Goal: Information Seeking & Learning: Learn about a topic

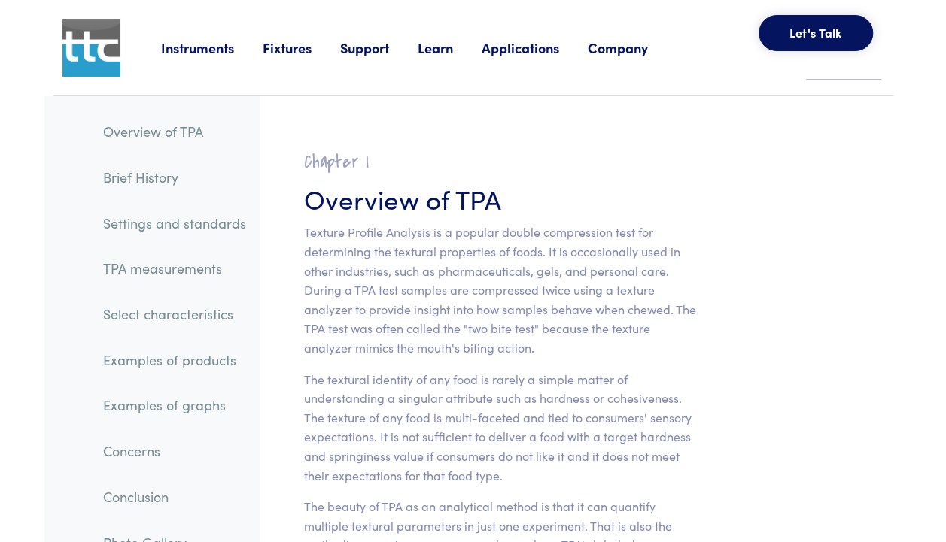
click at [159, 366] on link "Examples of products" at bounding box center [174, 360] width 167 height 35
click at [161, 362] on link "Examples of products" at bounding box center [174, 360] width 167 height 35
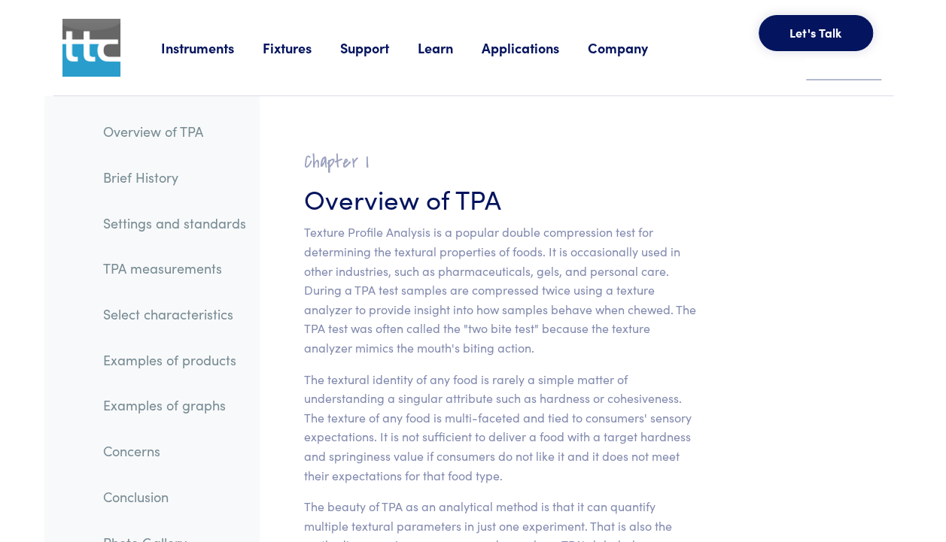
click at [165, 360] on link "Examples of products" at bounding box center [174, 360] width 167 height 35
click at [166, 365] on link "Examples of products" at bounding box center [174, 360] width 167 height 35
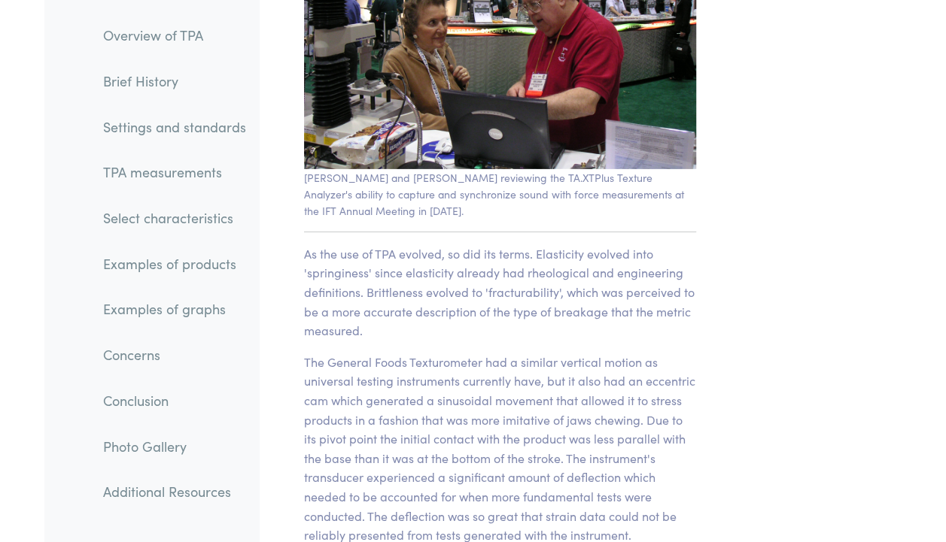
scroll to position [2318, 0]
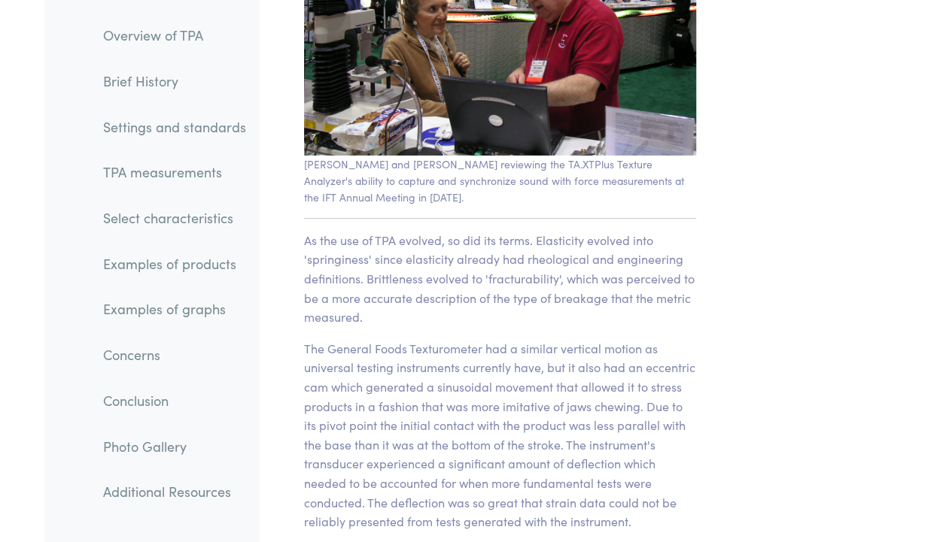
click at [198, 256] on link "Examples of products" at bounding box center [174, 264] width 167 height 35
click at [156, 71] on link "Brief History" at bounding box center [174, 81] width 167 height 35
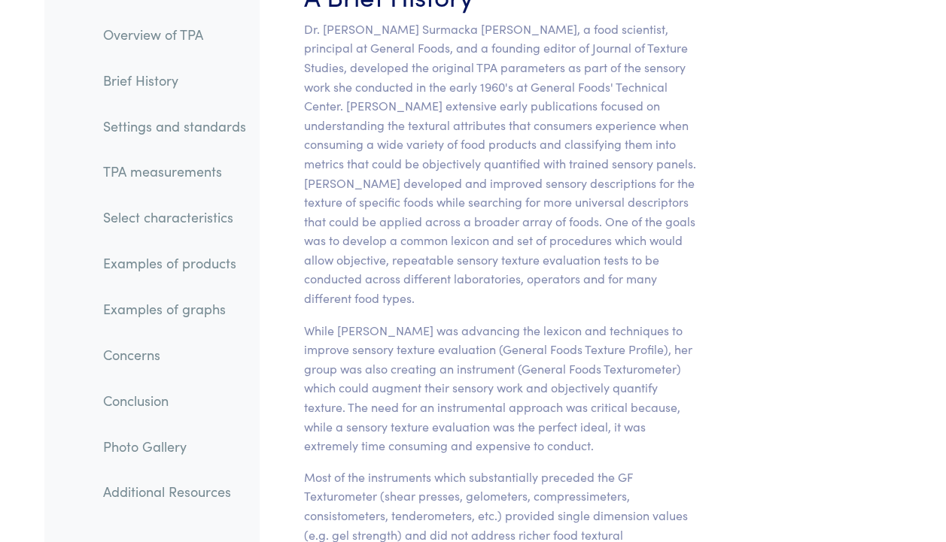
scroll to position [1014, 0]
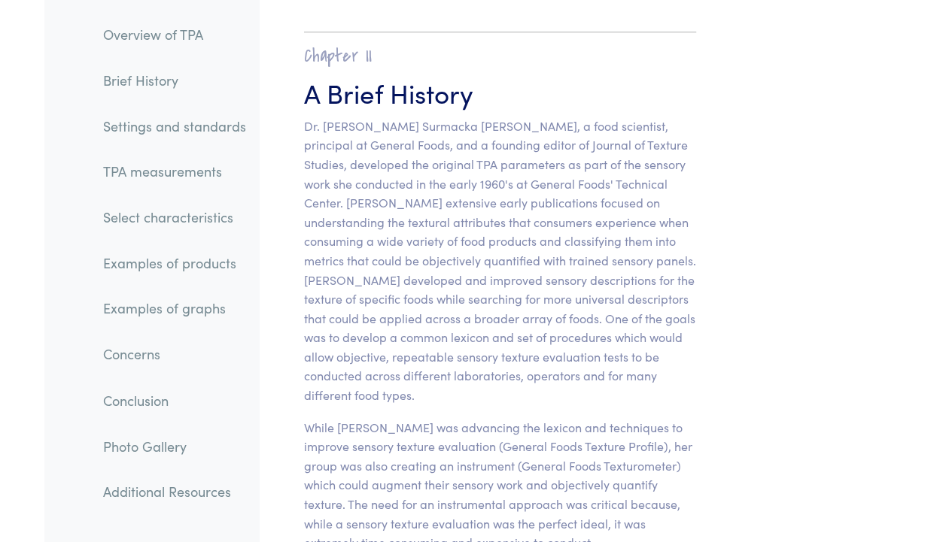
click at [153, 129] on link "Settings and standards" at bounding box center [174, 126] width 167 height 35
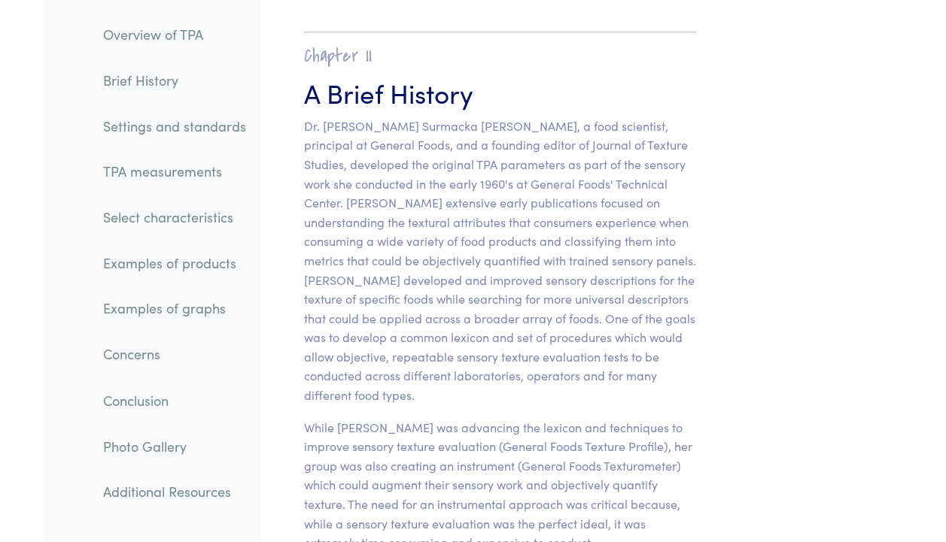
click at [153, 129] on link "Settings and standards" at bounding box center [174, 126] width 167 height 35
click at [176, 215] on link "Select characteristics" at bounding box center [174, 218] width 167 height 35
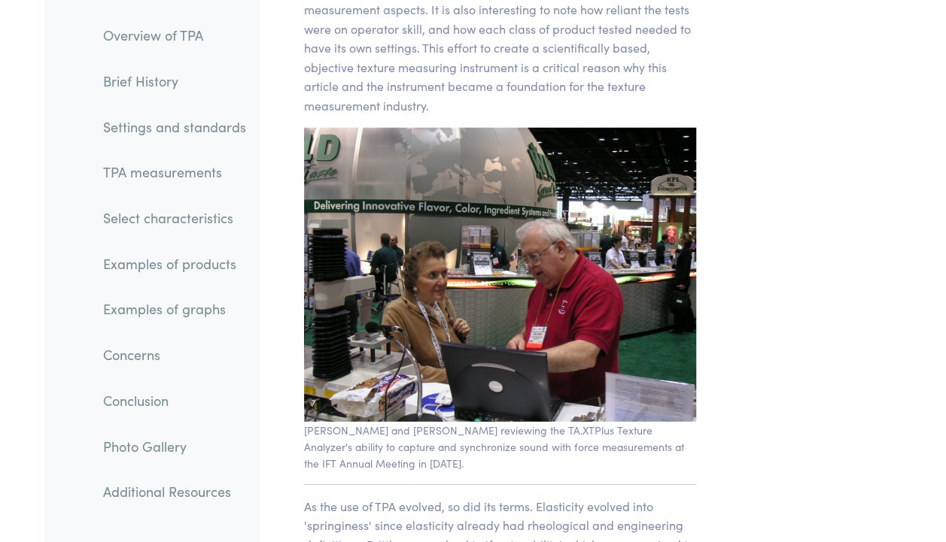
scroll to position [2318, 0]
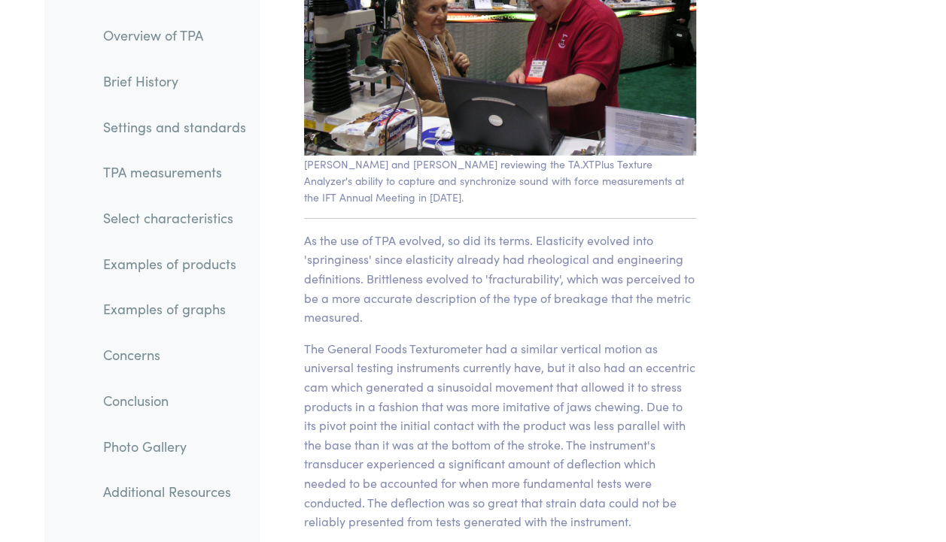
click at [214, 266] on link "Examples of products" at bounding box center [174, 264] width 167 height 35
click at [518, 265] on p "As the use of TPA evolved, so did its terms. Elasticity evolved into 'springine…" at bounding box center [500, 279] width 392 height 96
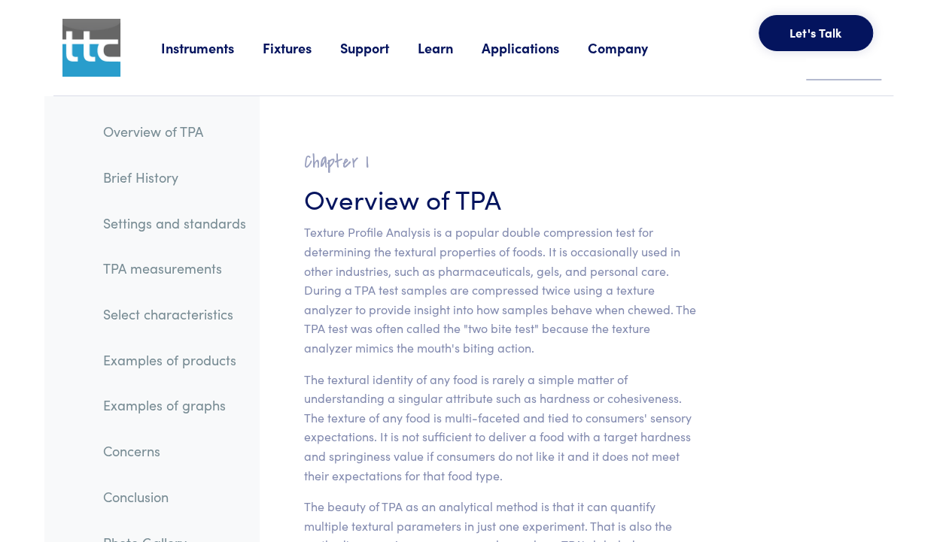
click at [205, 356] on link "Examples of products" at bounding box center [174, 360] width 167 height 35
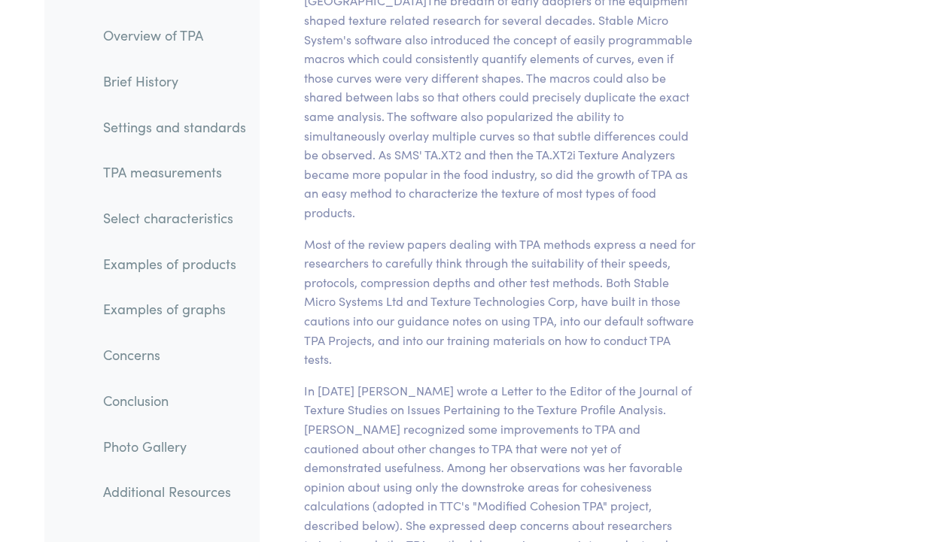
scroll to position [5324, 0]
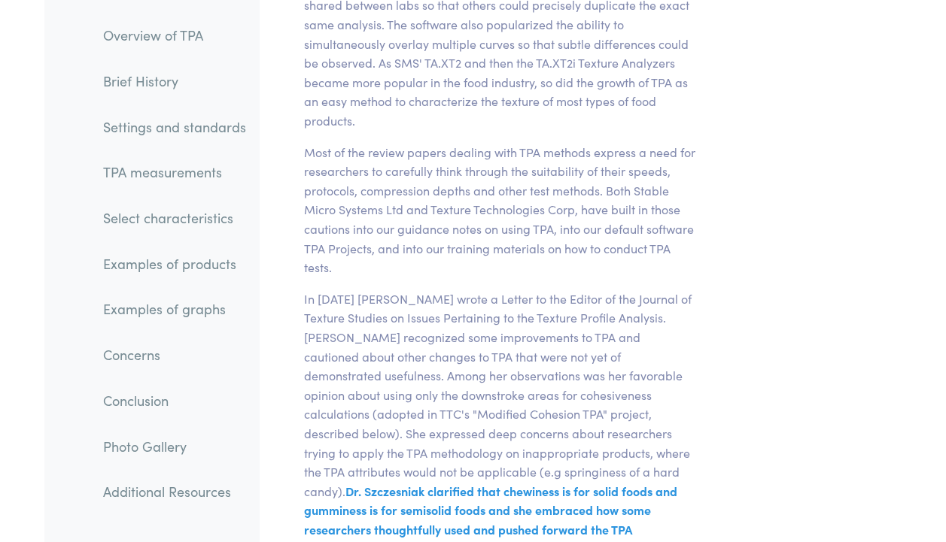
click at [177, 221] on link "Select characteristics" at bounding box center [174, 218] width 167 height 35
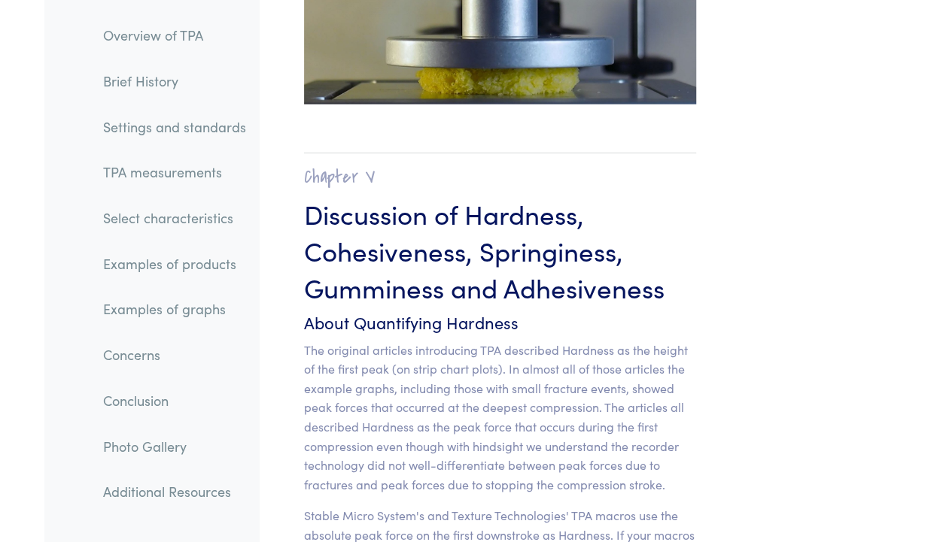
scroll to position [13021, 0]
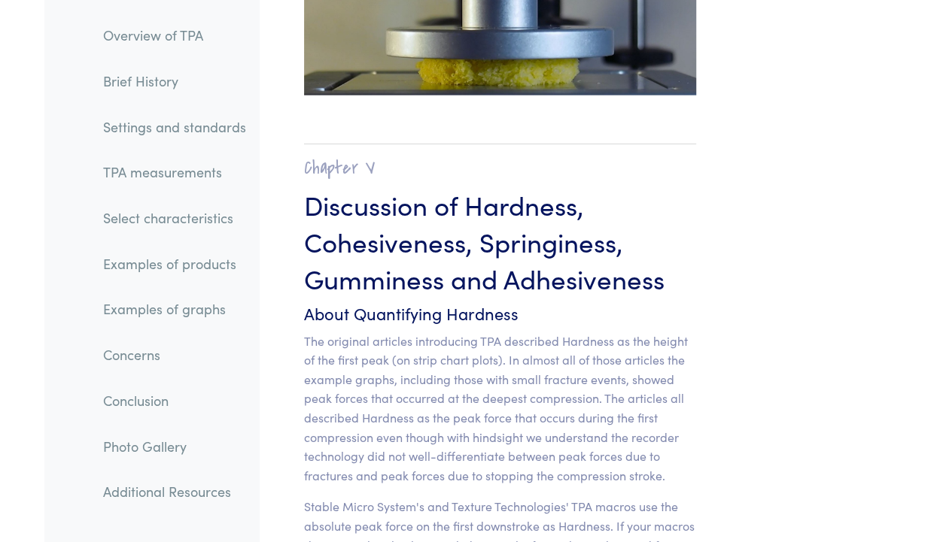
click at [159, 266] on link "Examples of products" at bounding box center [174, 264] width 167 height 35
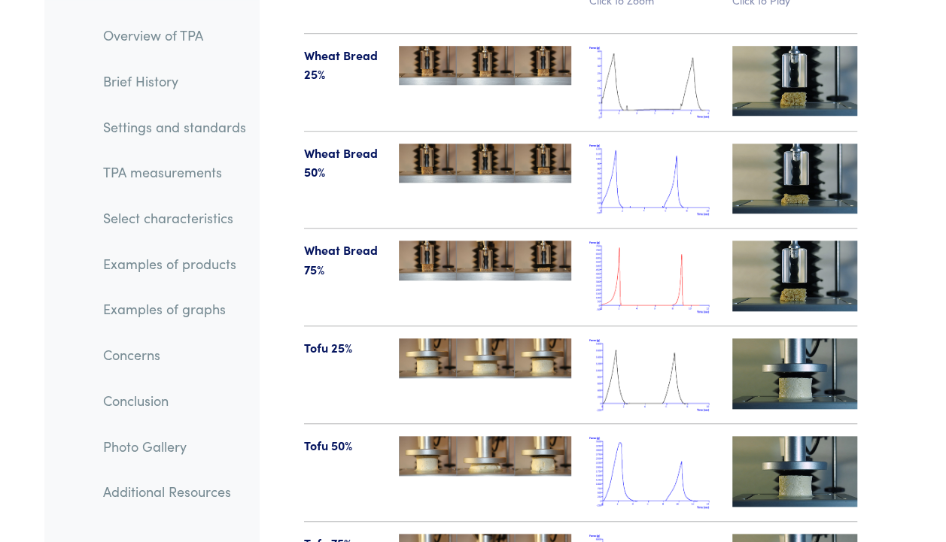
scroll to position [17583, 0]
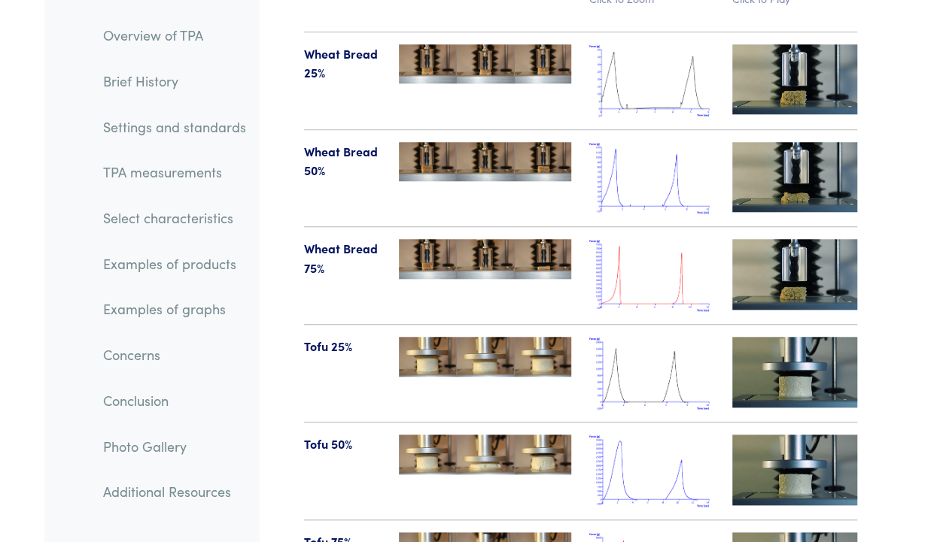
click at [166, 175] on link "TPA measurements" at bounding box center [174, 172] width 167 height 35
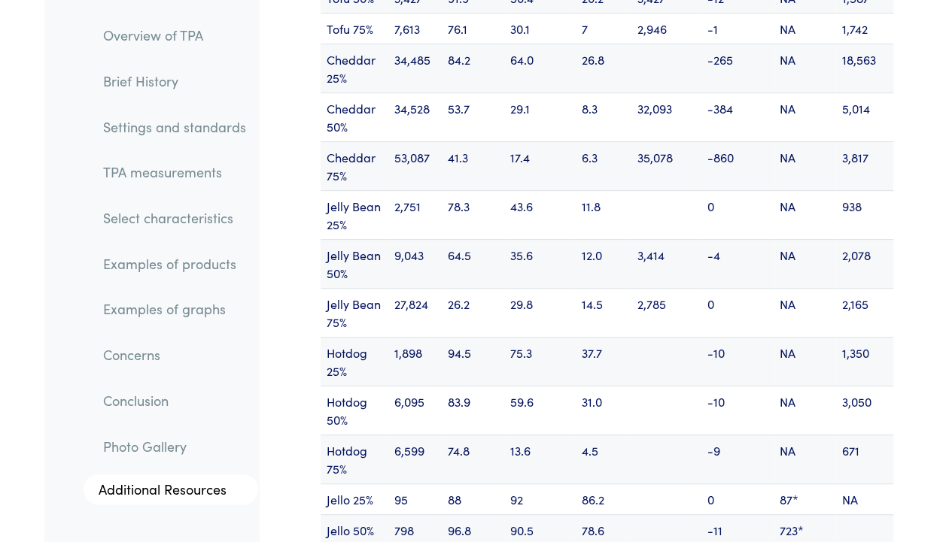
scroll to position [20042, 0]
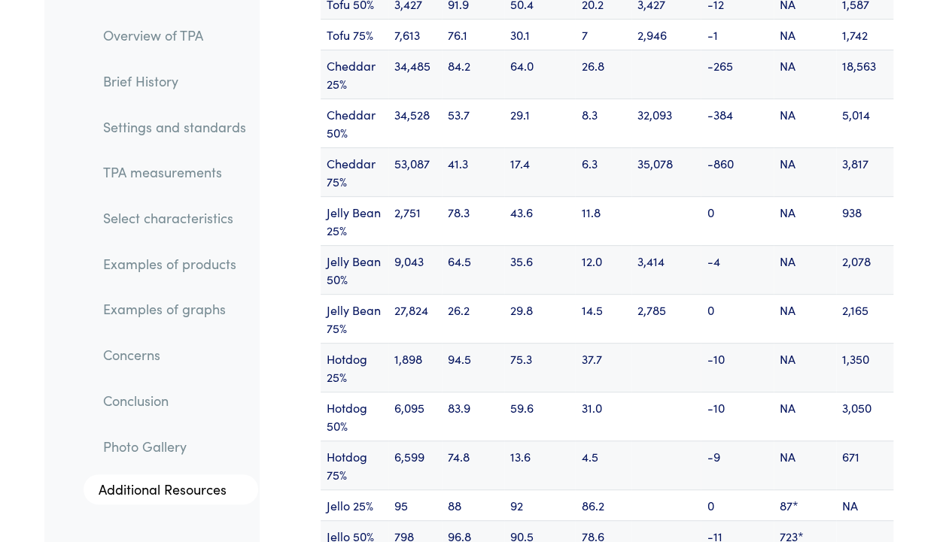
click at [182, 269] on link "Examples of products" at bounding box center [174, 264] width 167 height 35
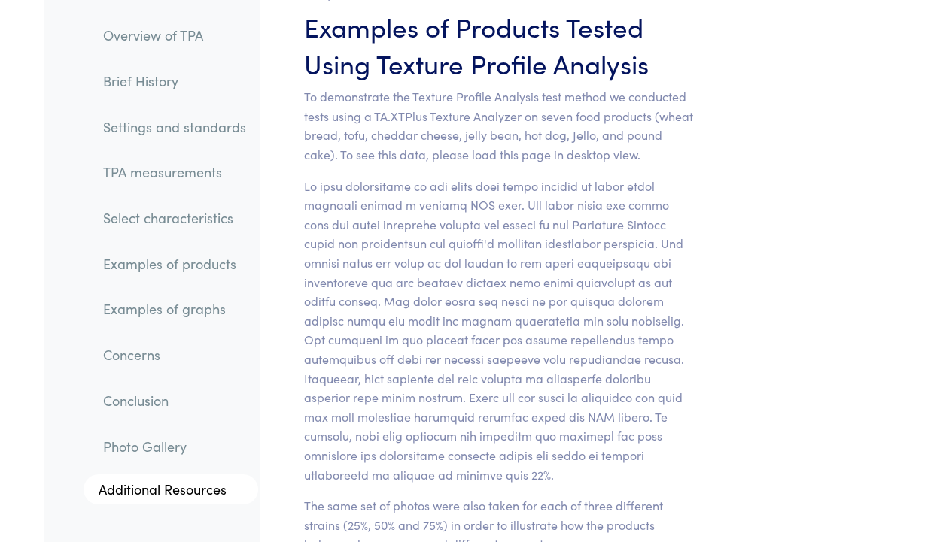
scroll to position [16540, 0]
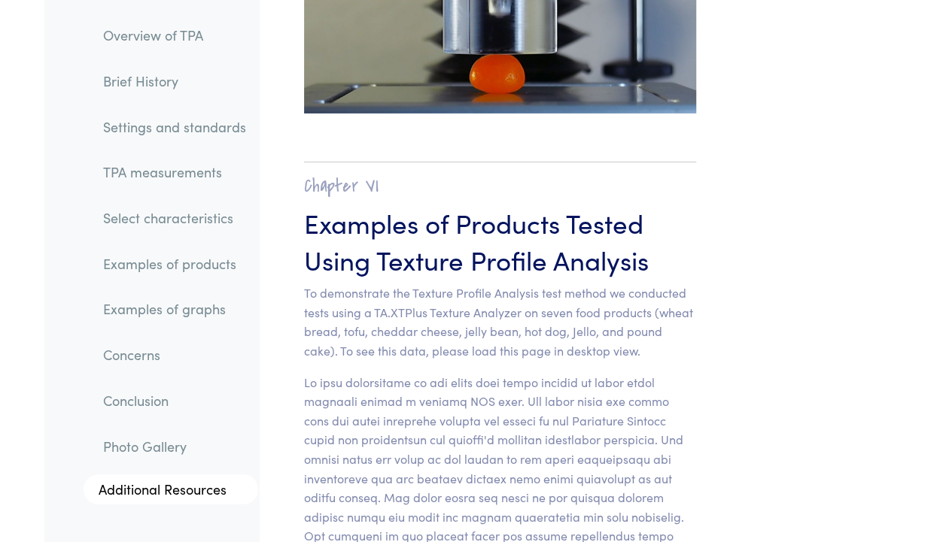
click at [196, 178] on link "TPA measurements" at bounding box center [174, 172] width 167 height 35
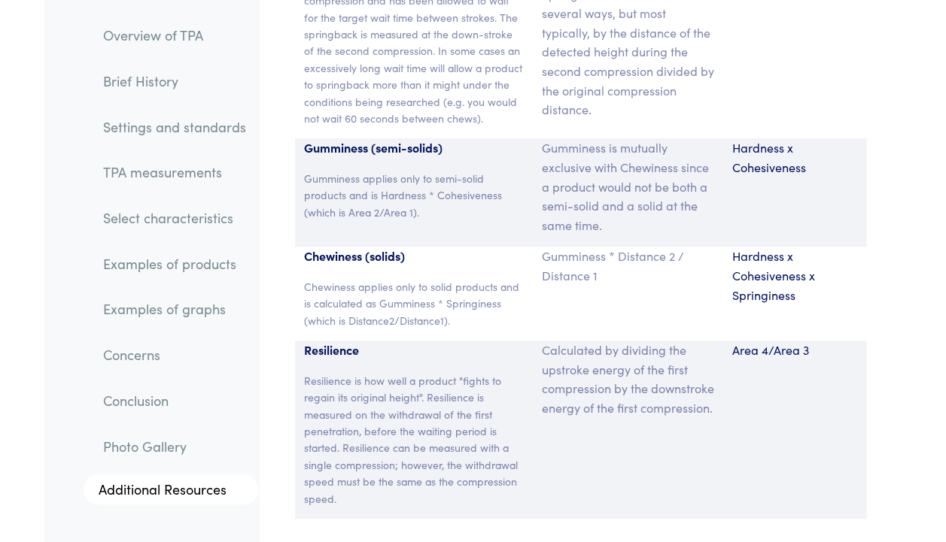
scroll to position [11751, 0]
click at [599, 138] on p "Gumminess is mutually exclusive with Chewiness since a product would not be bot…" at bounding box center [628, 186] width 172 height 96
click at [602, 138] on p "Gumminess is mutually exclusive with Chewiness since a product would not be bot…" at bounding box center [628, 186] width 172 height 96
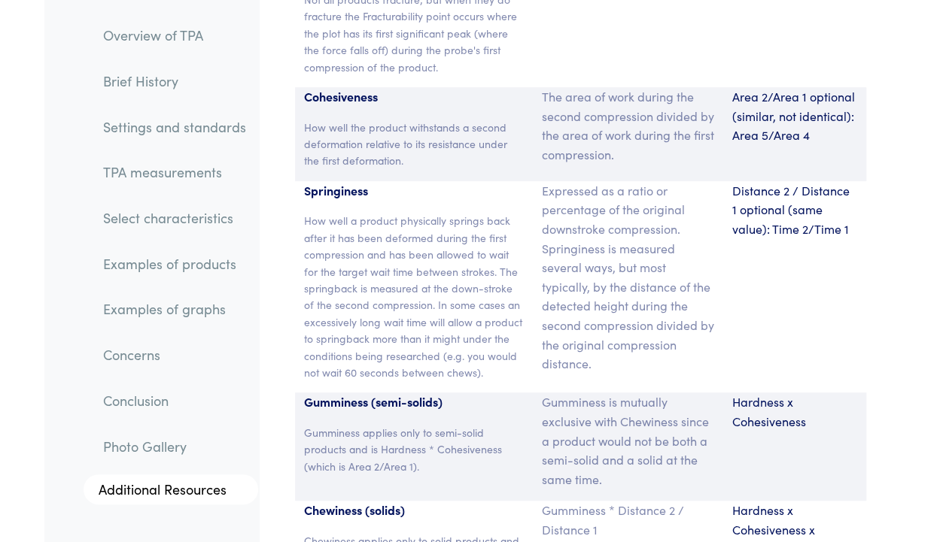
scroll to position [11489, 0]
